Goal: Transaction & Acquisition: Purchase product/service

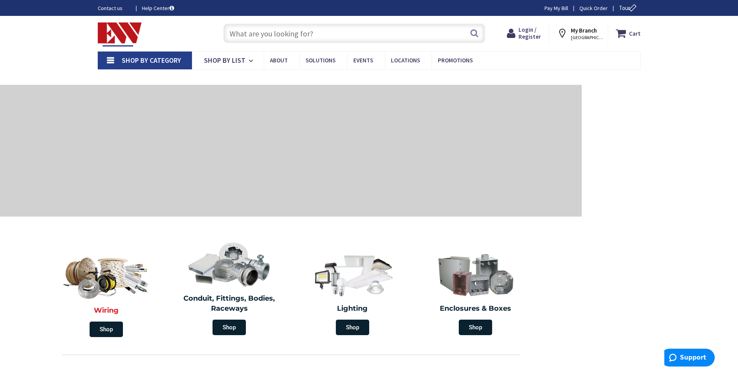
scroll to position [119, 0]
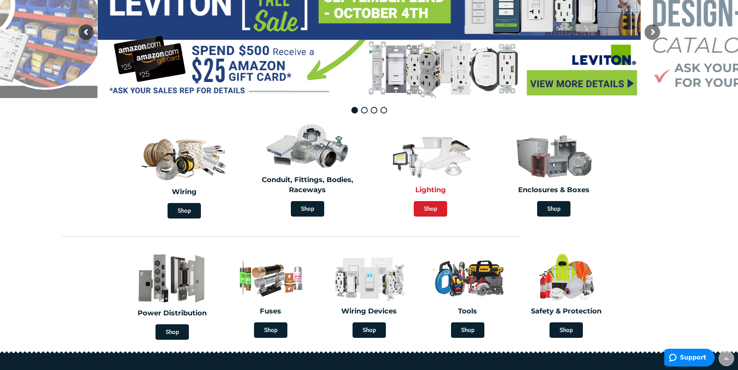
click at [425, 210] on span "Shop" at bounding box center [430, 209] width 33 height 16
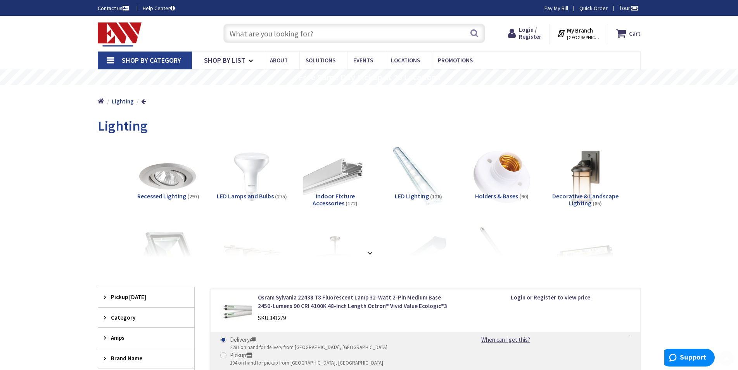
scroll to position [119, 0]
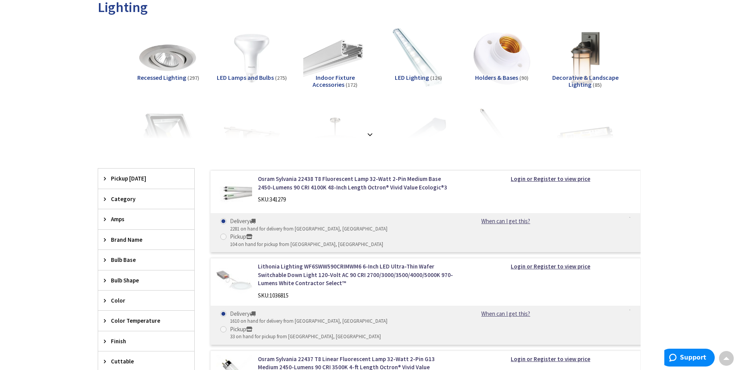
click at [371, 134] on strong at bounding box center [369, 134] width 9 height 9
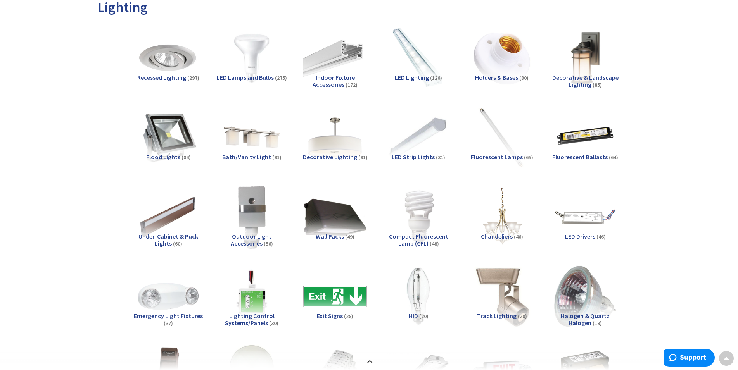
scroll to position [158, 0]
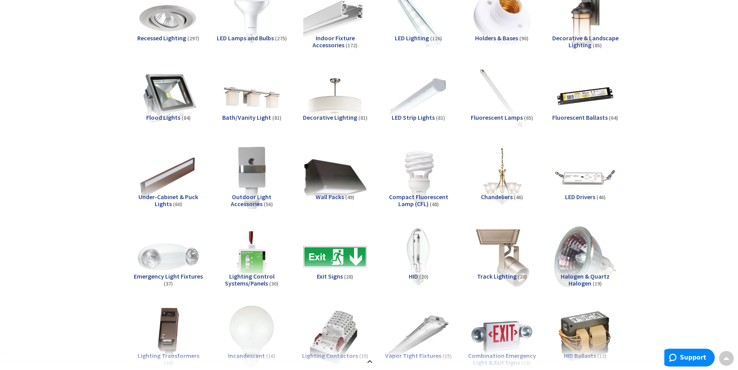
click at [499, 241] on img at bounding box center [501, 257] width 70 height 70
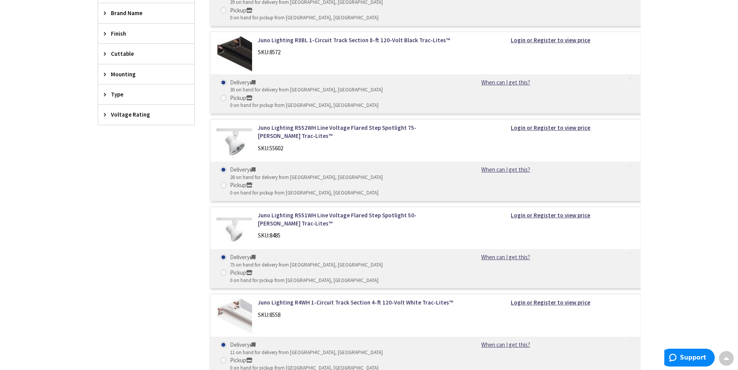
scroll to position [836, 0]
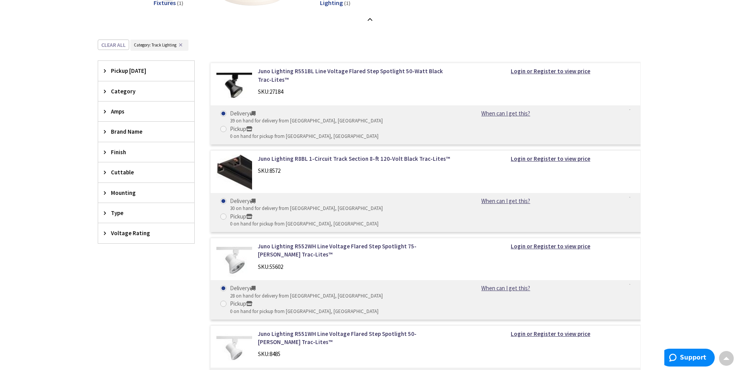
click at [140, 218] on div "Type" at bounding box center [146, 213] width 96 height 20
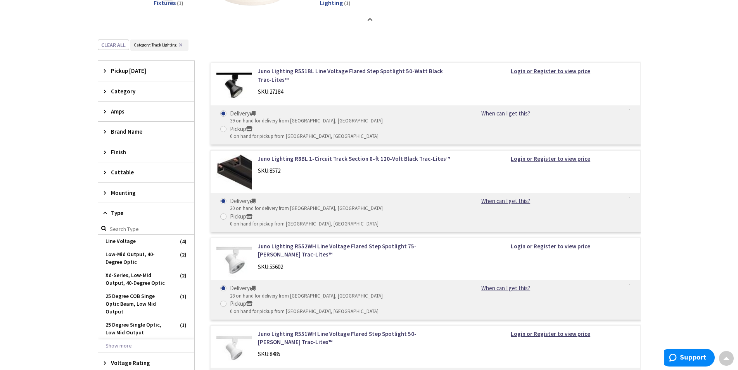
scroll to position [876, 0]
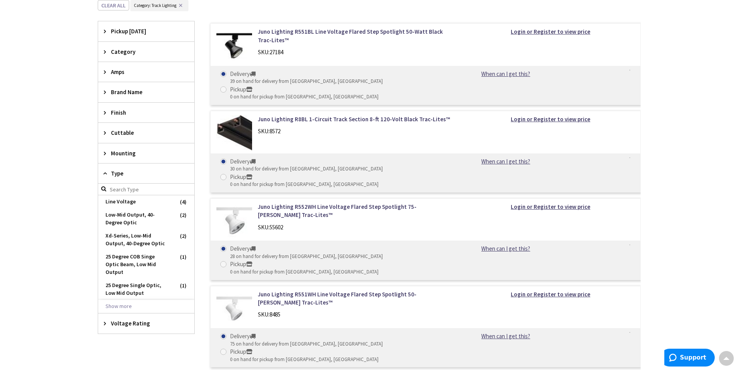
click at [122, 170] on span "Type" at bounding box center [142, 173] width 63 height 8
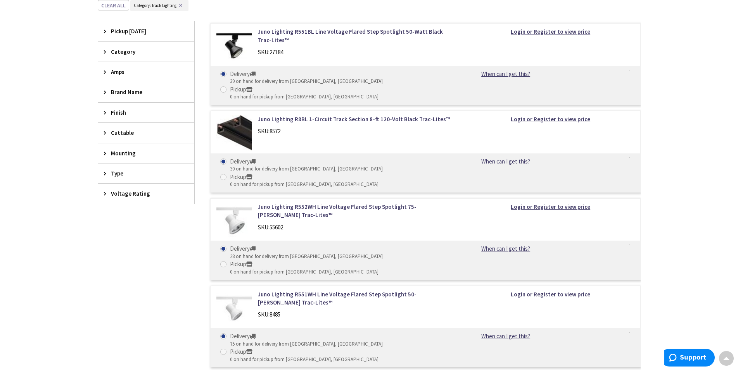
click at [165, 174] on span "Type" at bounding box center [142, 173] width 63 height 8
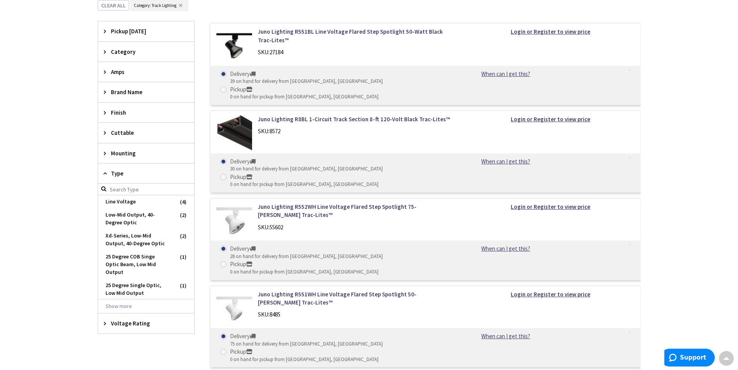
click at [177, 167] on div "Type" at bounding box center [146, 174] width 96 height 20
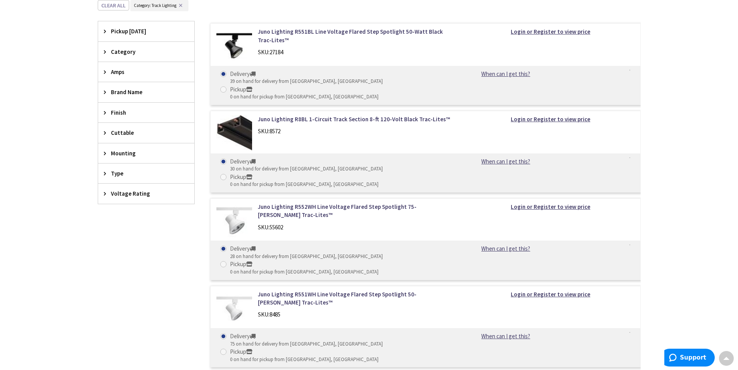
click at [180, 156] on div "Mounting" at bounding box center [146, 153] width 96 height 20
click at [182, 152] on div "Mounting" at bounding box center [146, 153] width 96 height 20
click at [169, 195] on span "Voltage Rating" at bounding box center [142, 194] width 63 height 8
click at [170, 195] on span "Voltage Rating" at bounding box center [142, 194] width 63 height 8
click at [164, 169] on div "Type" at bounding box center [146, 174] width 96 height 20
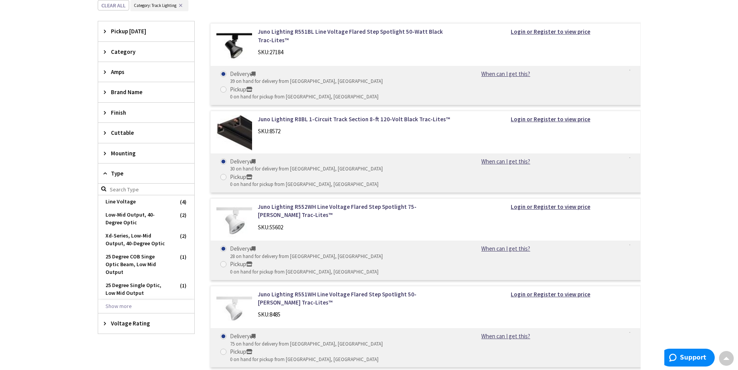
click at [151, 153] on span "Mounting" at bounding box center [142, 153] width 63 height 8
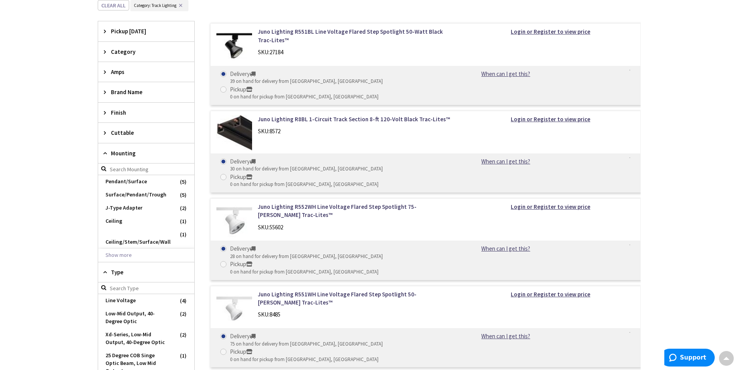
click at [172, 133] on span "Cuttable" at bounding box center [142, 133] width 63 height 8
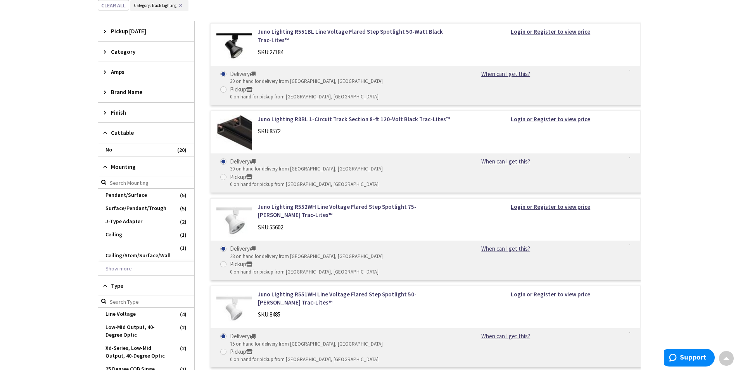
click at [178, 104] on div "Finish" at bounding box center [146, 113] width 96 height 20
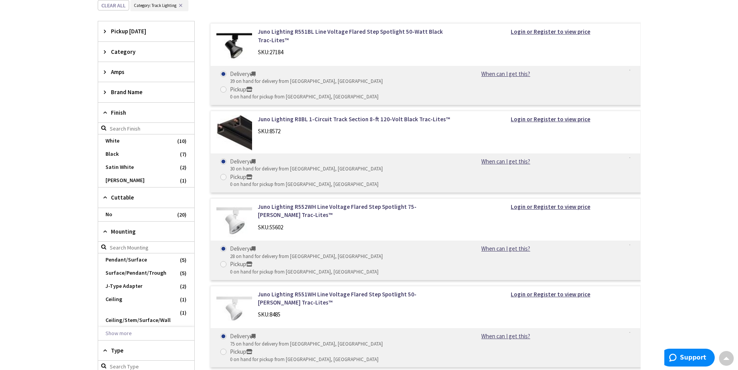
click at [163, 93] on span "Brand Name" at bounding box center [142, 92] width 63 height 8
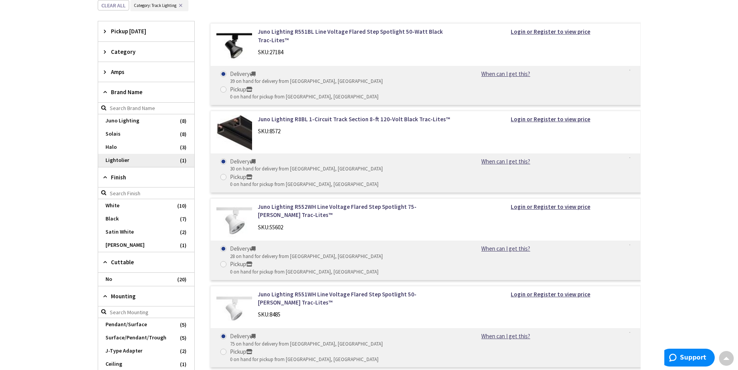
click at [127, 161] on span "Lightolier" at bounding box center [146, 160] width 96 height 13
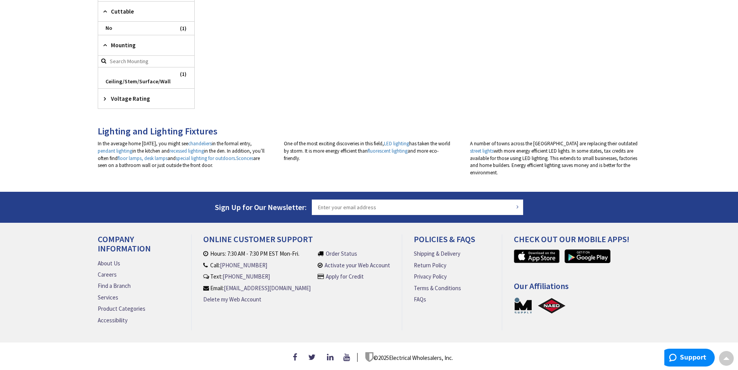
scroll to position [240, 0]
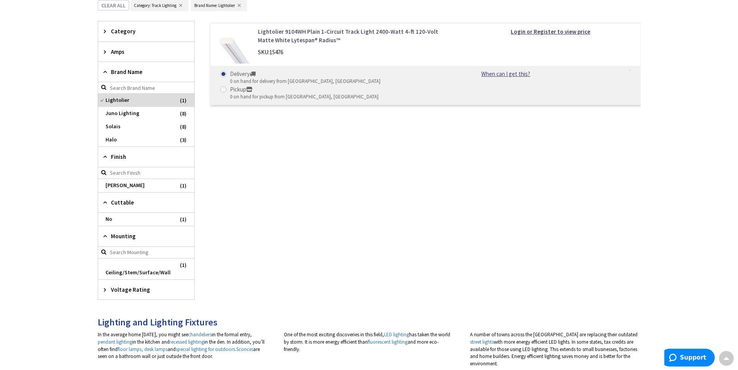
click at [338, 31] on link "Lightolier 9104WH Plain 1-Circuit Track Light 2400-Watt 4-ft 120-Volt Matte Whi…" at bounding box center [356, 36] width 197 height 17
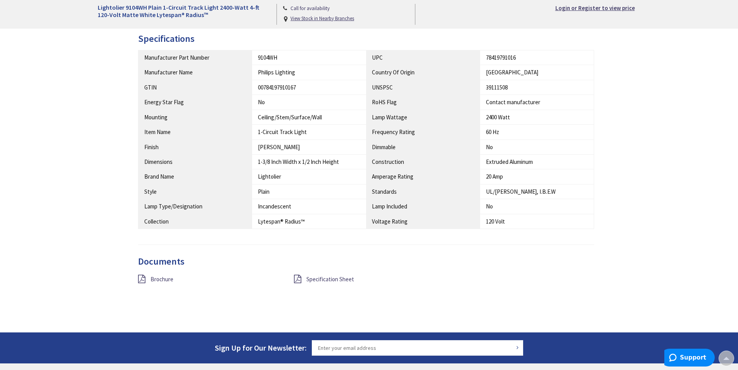
scroll to position [356, 0]
